Goal: Transaction & Acquisition: Purchase product/service

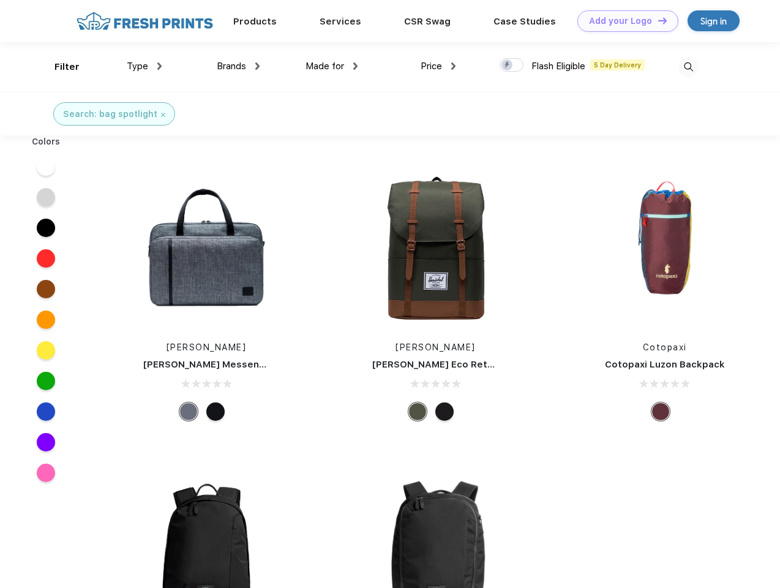
click at [623, 21] on link "Add your Logo Design Tool" at bounding box center [628, 20] width 101 height 21
click at [0, 0] on div "Design Tool" at bounding box center [0, 0] width 0 height 0
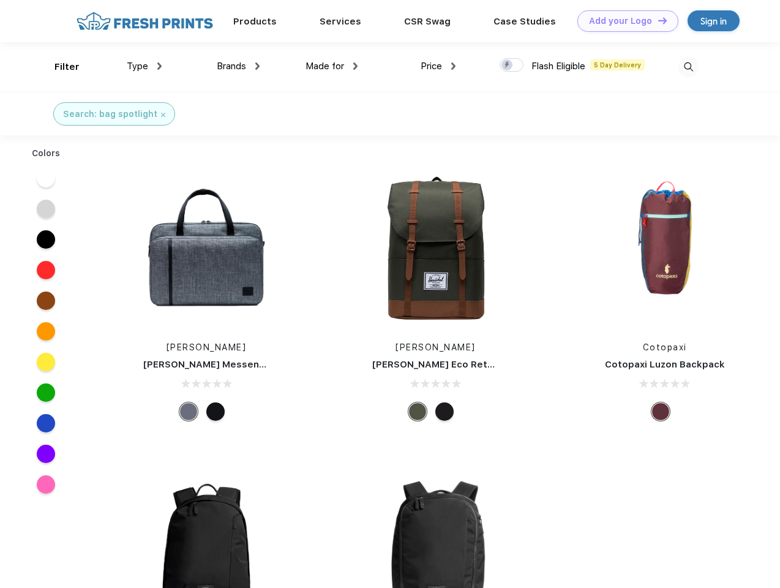
click at [657, 20] on link "Add your Logo Design Tool" at bounding box center [628, 20] width 101 height 21
click at [59, 67] on div "Filter" at bounding box center [67, 67] width 25 height 14
click at [145, 66] on span "Type" at bounding box center [137, 66] width 21 height 11
click at [238, 66] on span "Brands" at bounding box center [231, 66] width 29 height 11
click at [332, 66] on span "Made for" at bounding box center [325, 66] width 39 height 11
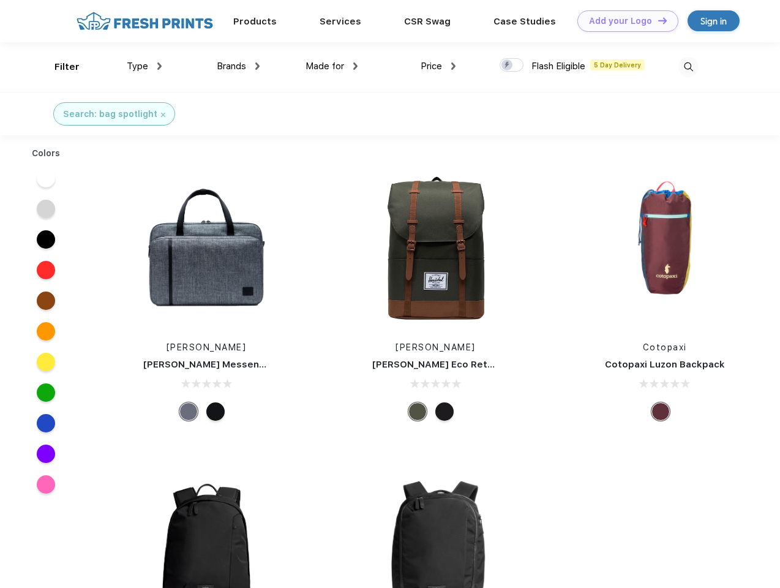
click at [439, 66] on span "Price" at bounding box center [431, 66] width 21 height 11
click at [512, 66] on div at bounding box center [512, 64] width 24 height 13
click at [508, 66] on input "checkbox" at bounding box center [504, 62] width 8 height 8
click at [688, 67] on img at bounding box center [689, 67] width 20 height 20
